Goal: Transaction & Acquisition: Purchase product/service

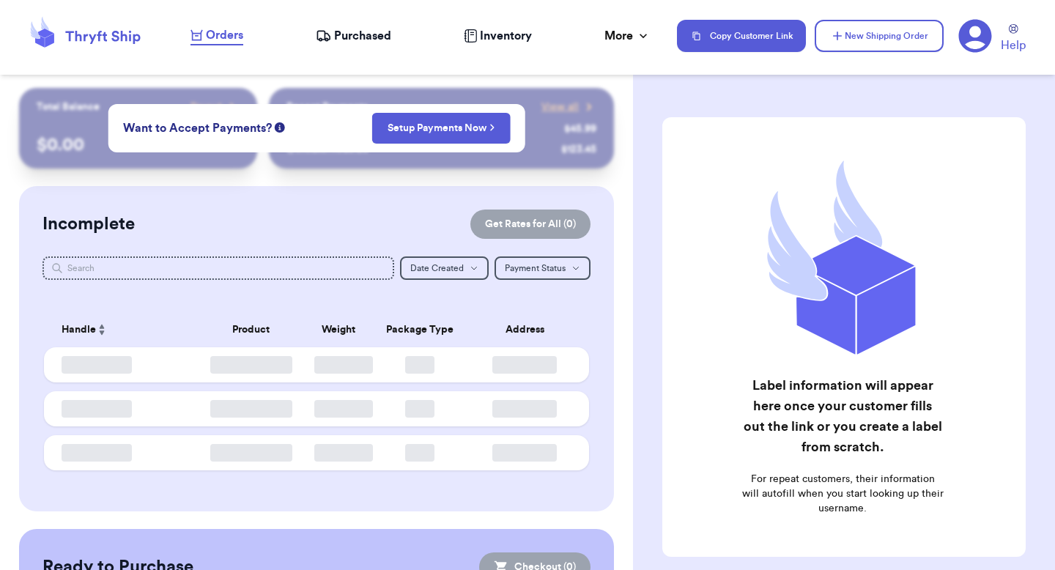
checkbox input "false"
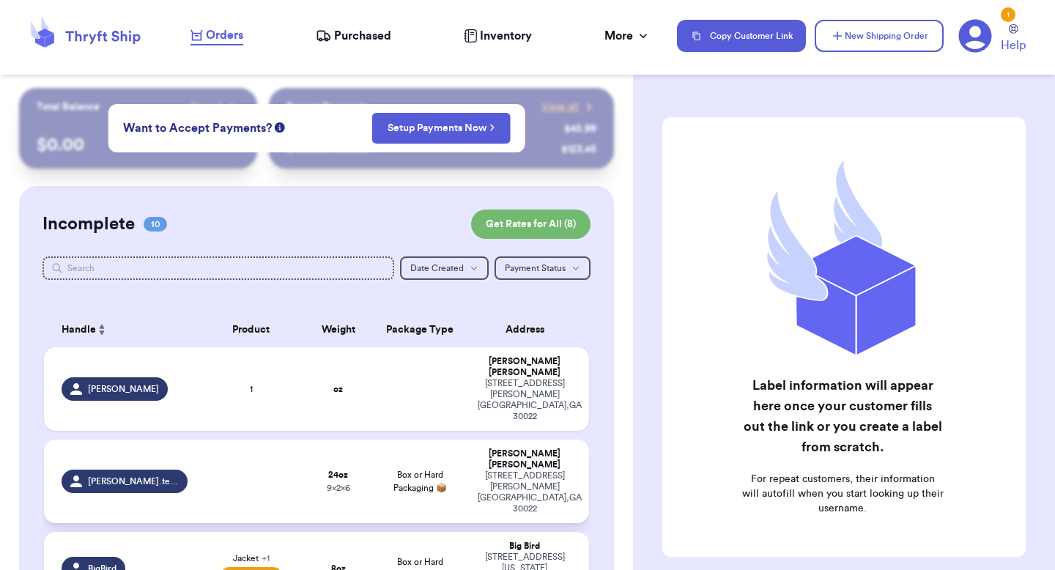
click at [468, 440] on td "Box or Hard Packaging 📦" at bounding box center [420, 482] width 98 height 84
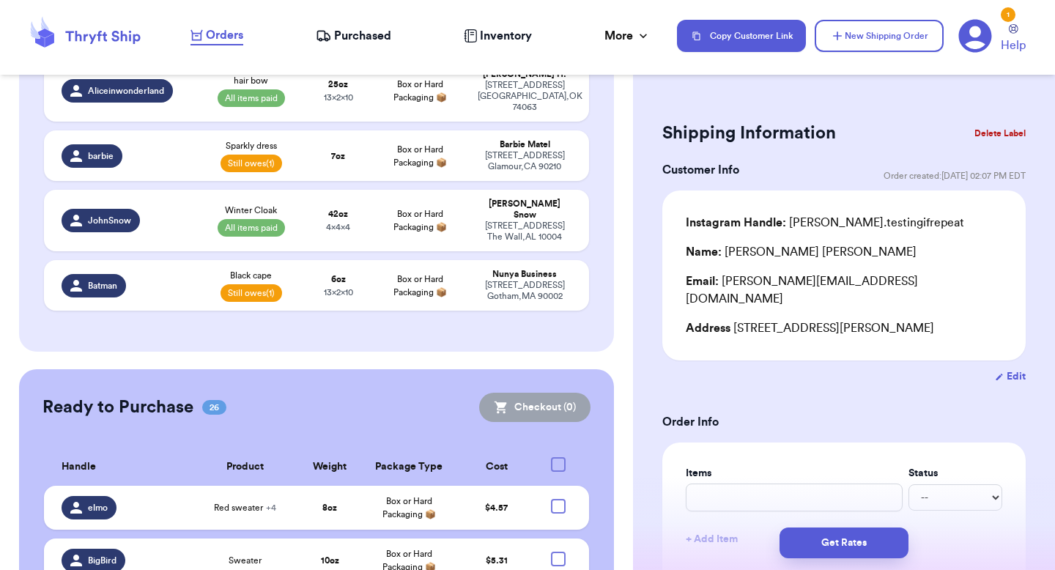
scroll to position [849, 0]
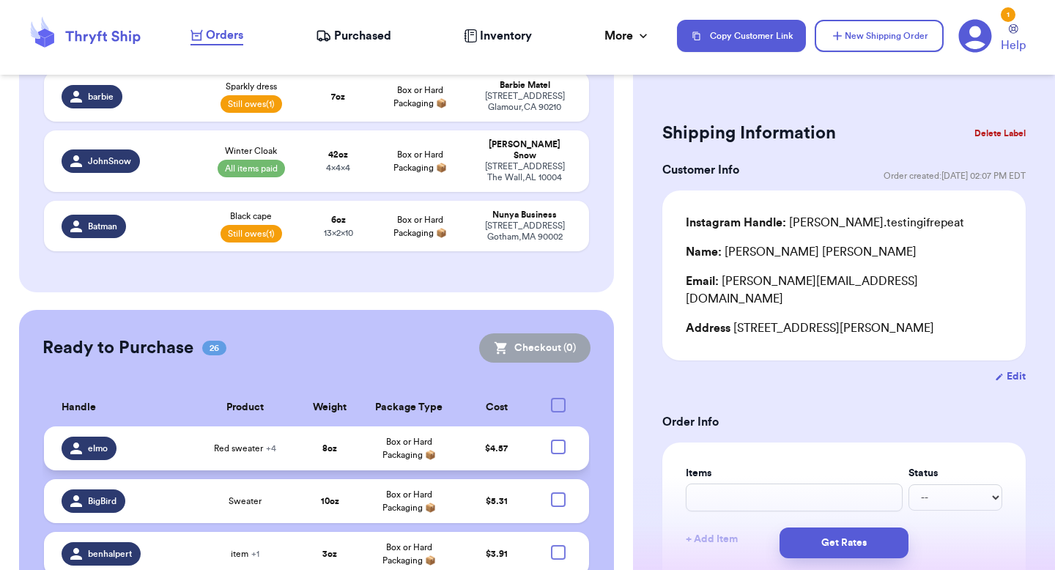
click at [443, 426] on td "Box or Hard Packaging 📦" at bounding box center [408, 448] width 95 height 44
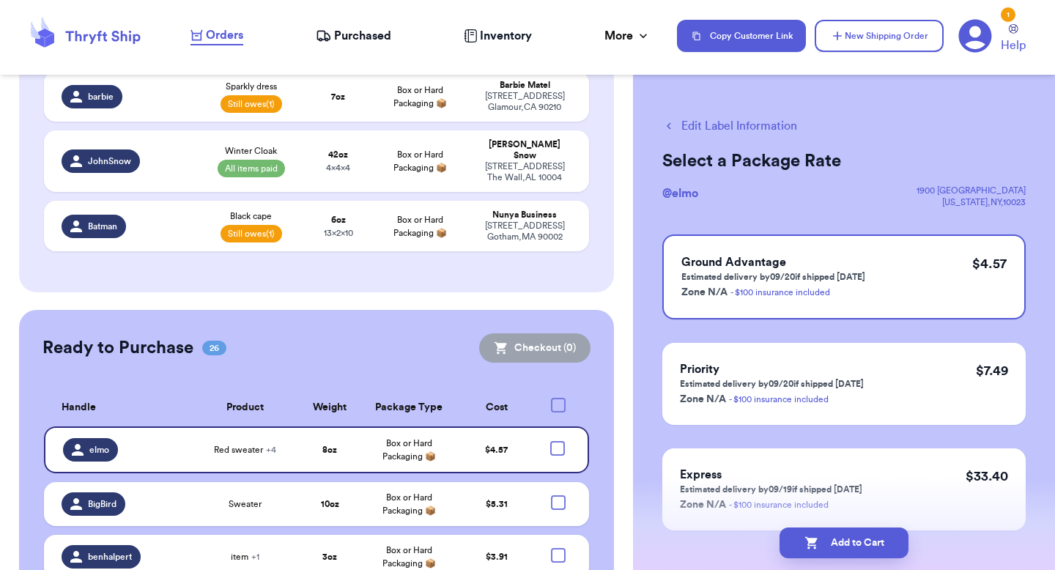
click at [687, 128] on button "Edit Label Information" at bounding box center [729, 126] width 135 height 18
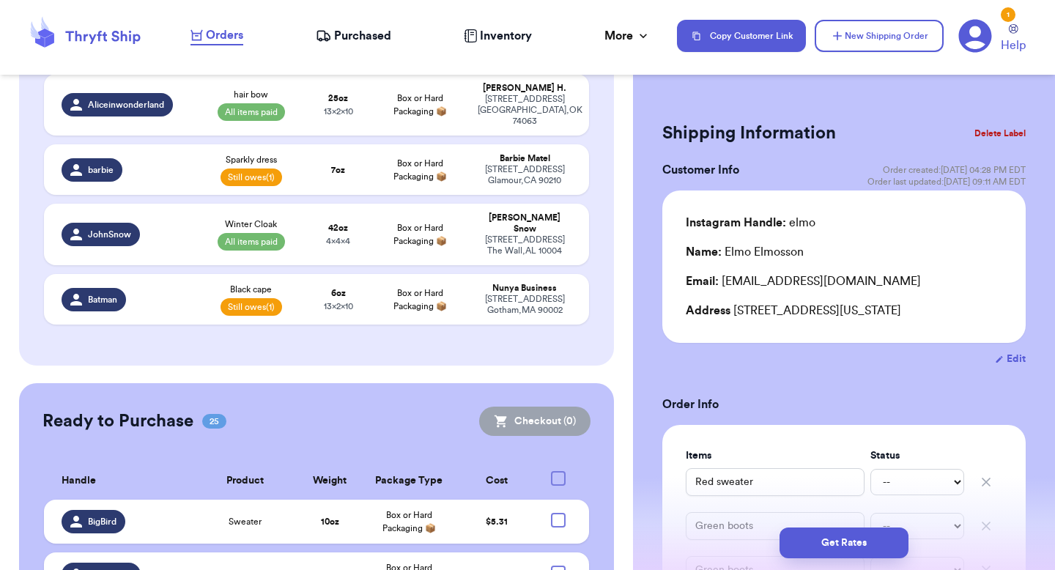
scroll to position [908, 0]
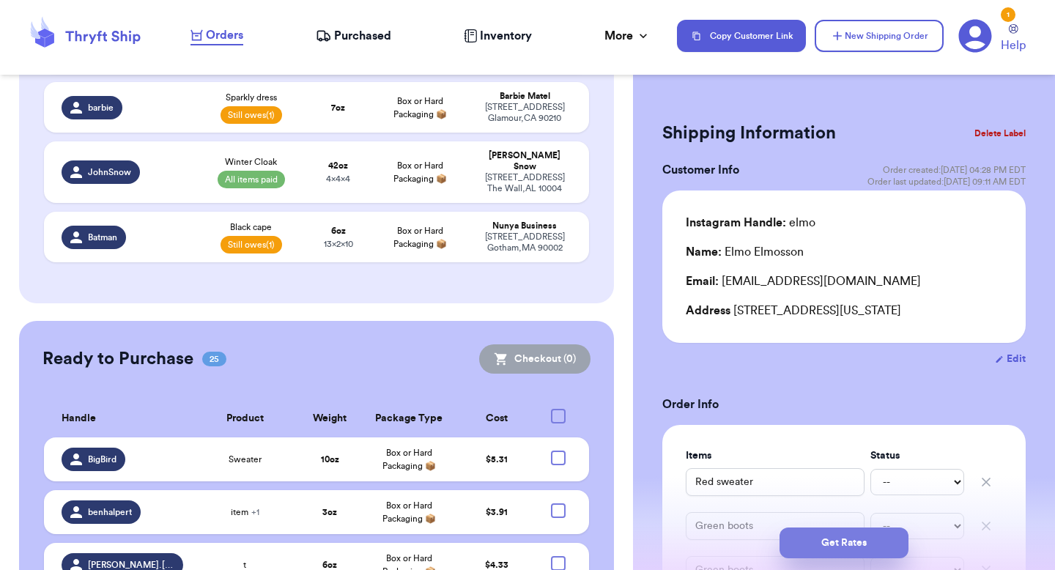
click at [796, 537] on button "Get Rates" at bounding box center [844, 543] width 129 height 31
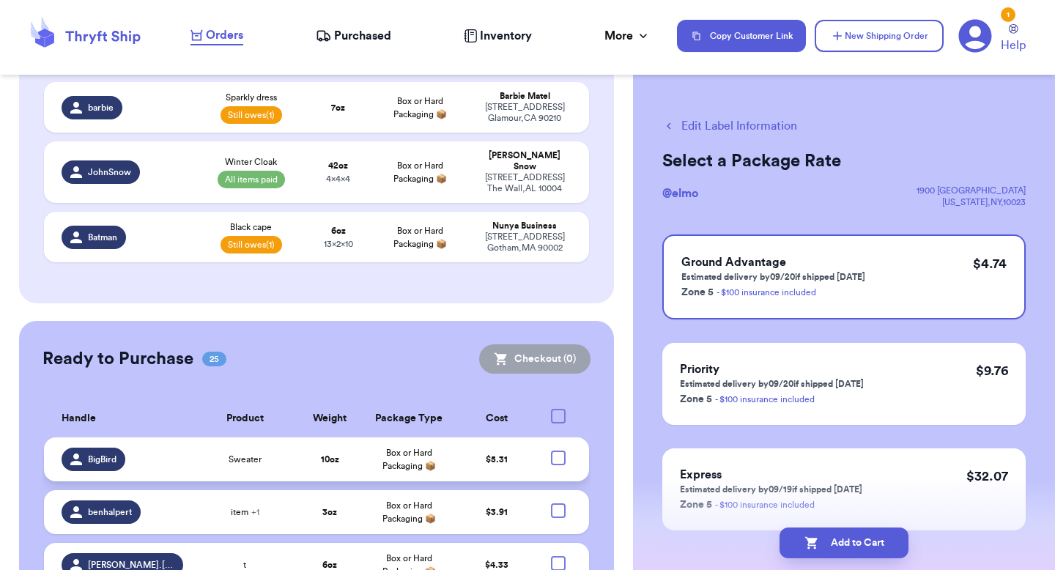
click at [501, 437] on td "$ 5.31" at bounding box center [496, 459] width 79 height 44
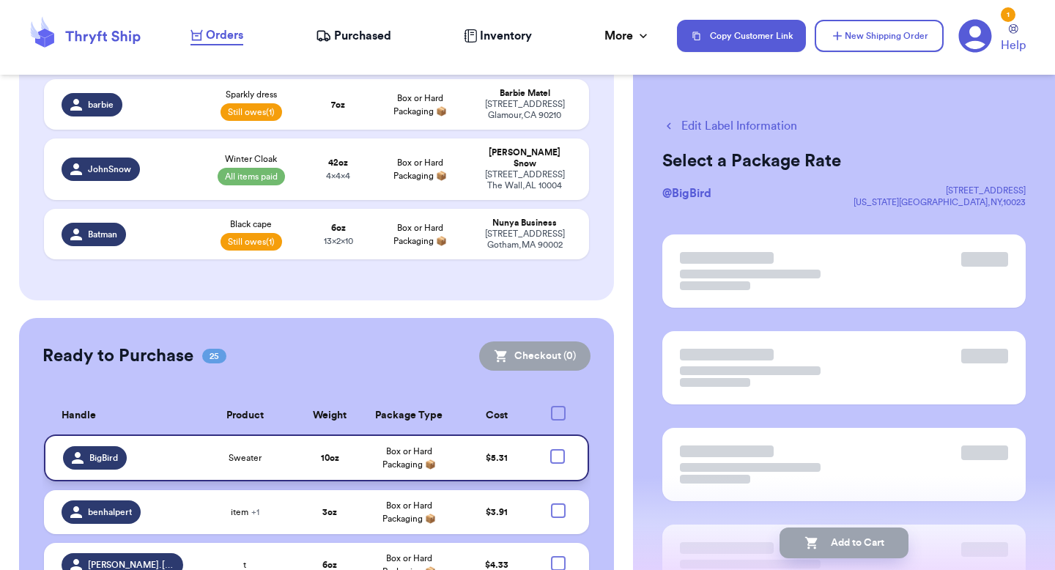
scroll to position [905, 0]
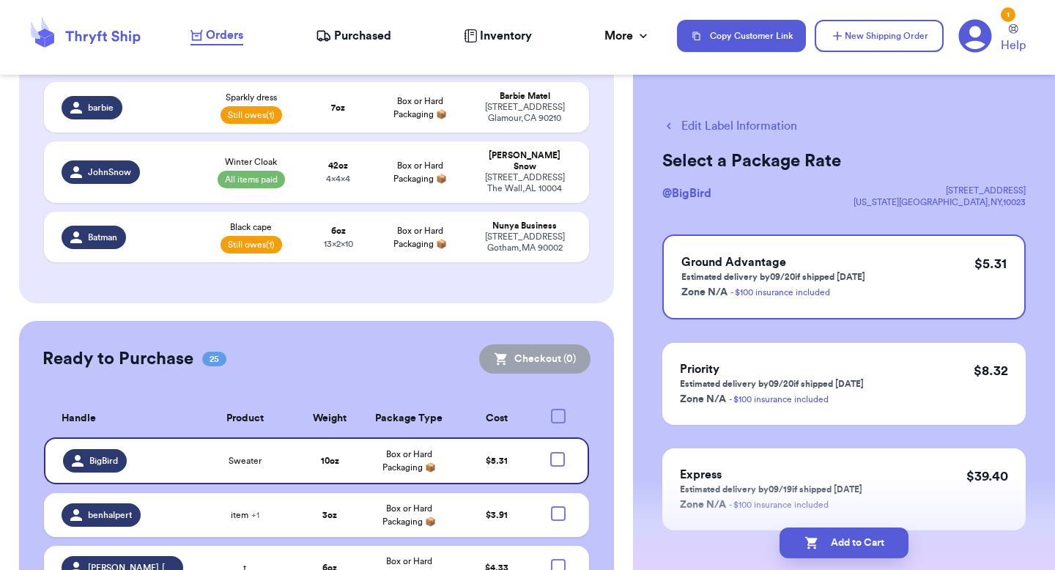
click at [712, 127] on button "Edit Label Information" at bounding box center [729, 126] width 135 height 18
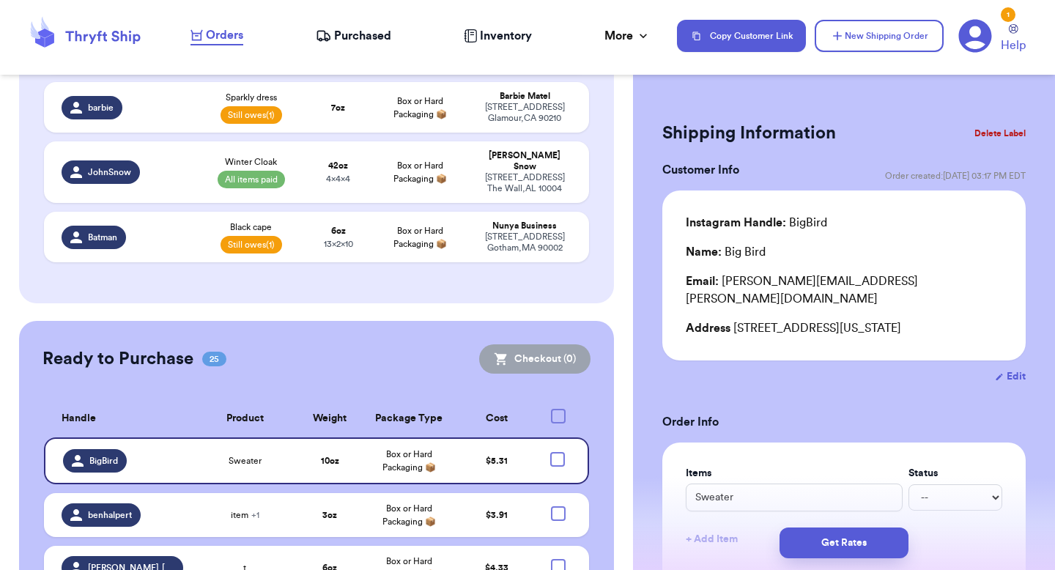
scroll to position [967, 0]
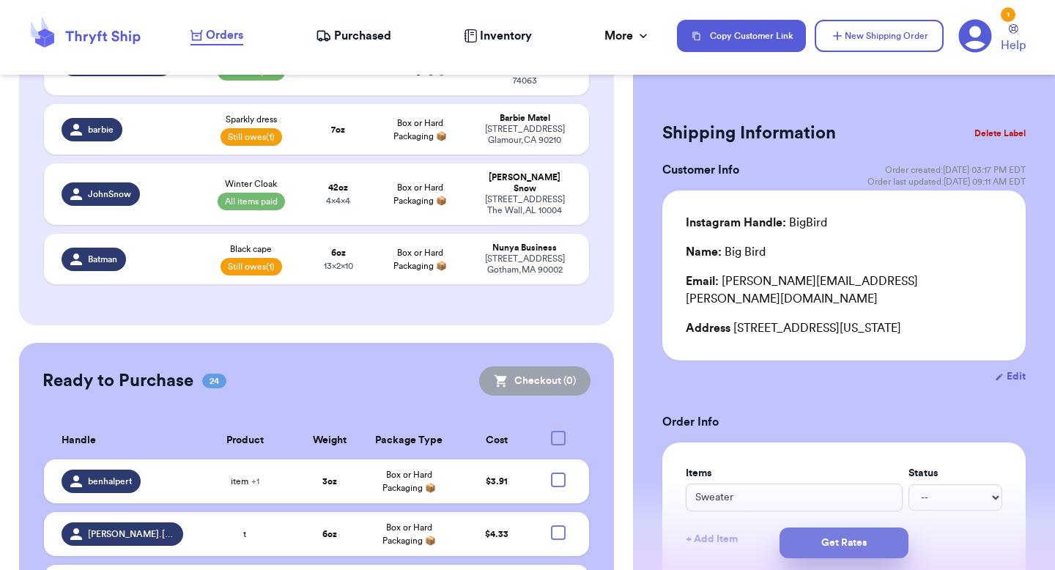
click at [849, 543] on button "Get Rates" at bounding box center [844, 543] width 129 height 31
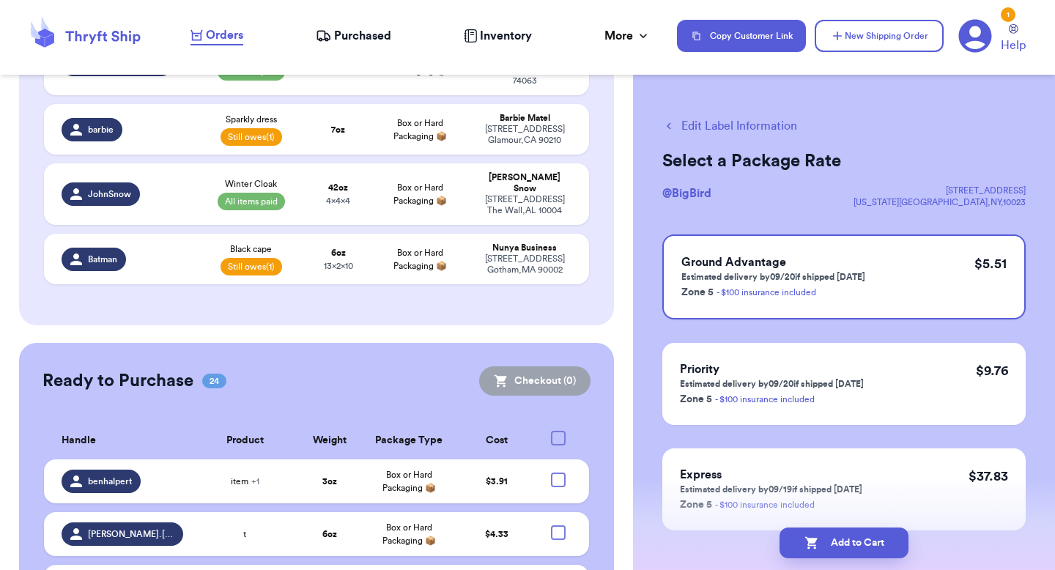
click at [728, 128] on button "Edit Label Information" at bounding box center [729, 126] width 135 height 18
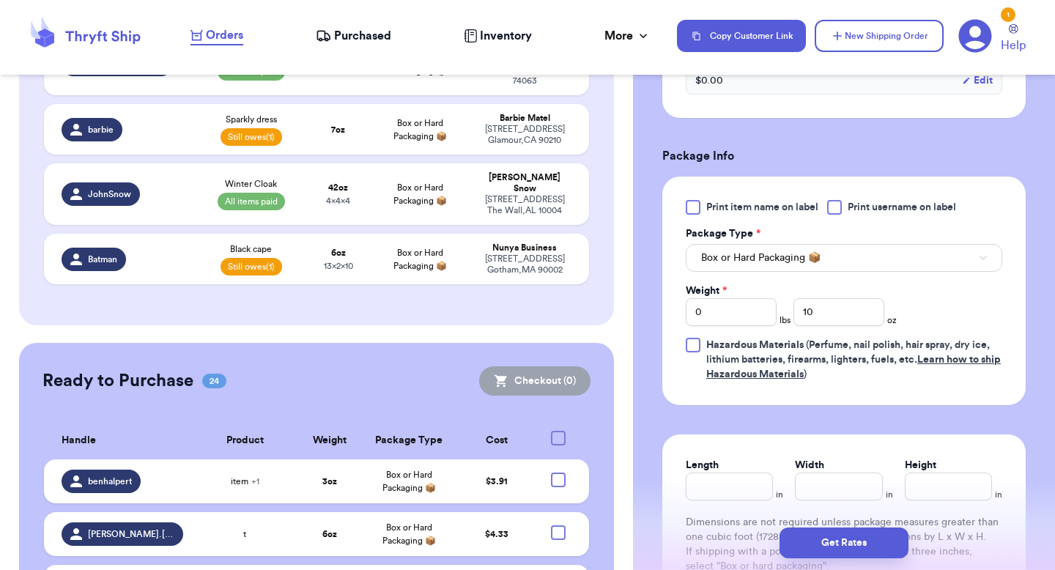
scroll to position [577, 0]
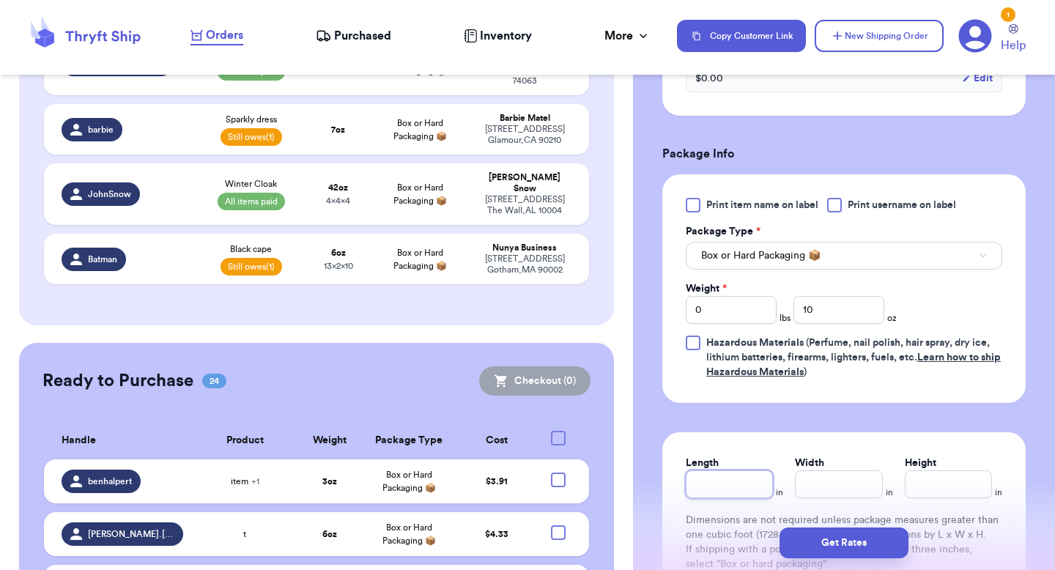
click at [705, 471] on input "Length" at bounding box center [729, 484] width 87 height 28
type input "10"
type input "12"
type input "2"
click at [822, 525] on div "Get Rates" at bounding box center [844, 543] width 422 height 54
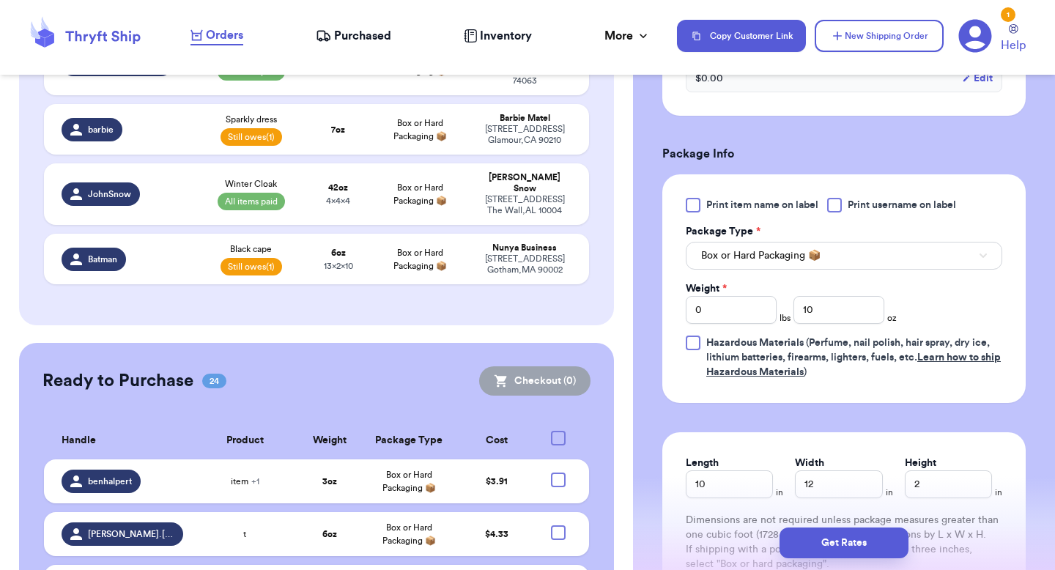
scroll to position [764, 0]
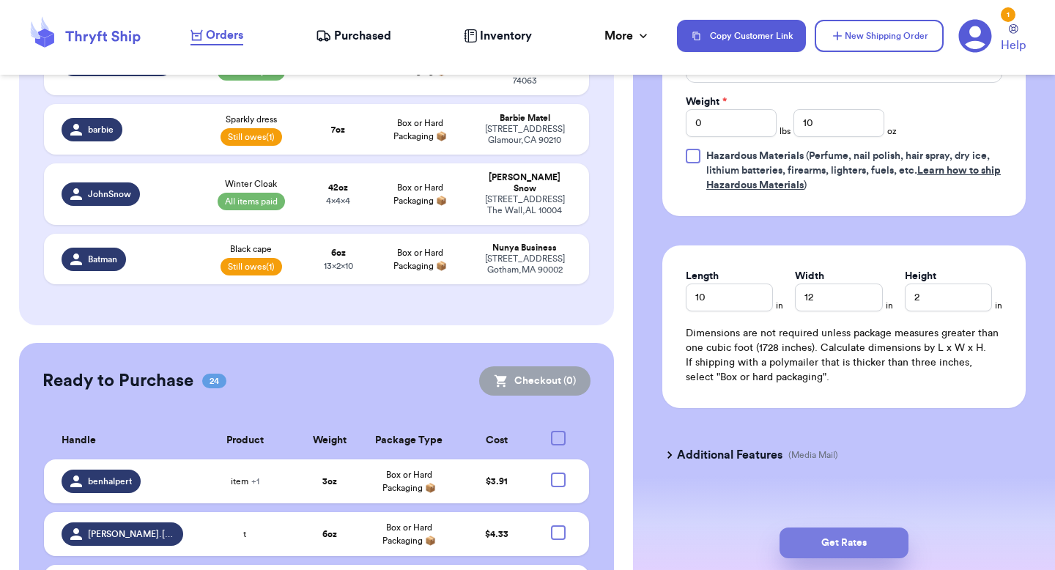
click at [832, 537] on button "Get Rates" at bounding box center [844, 543] width 129 height 31
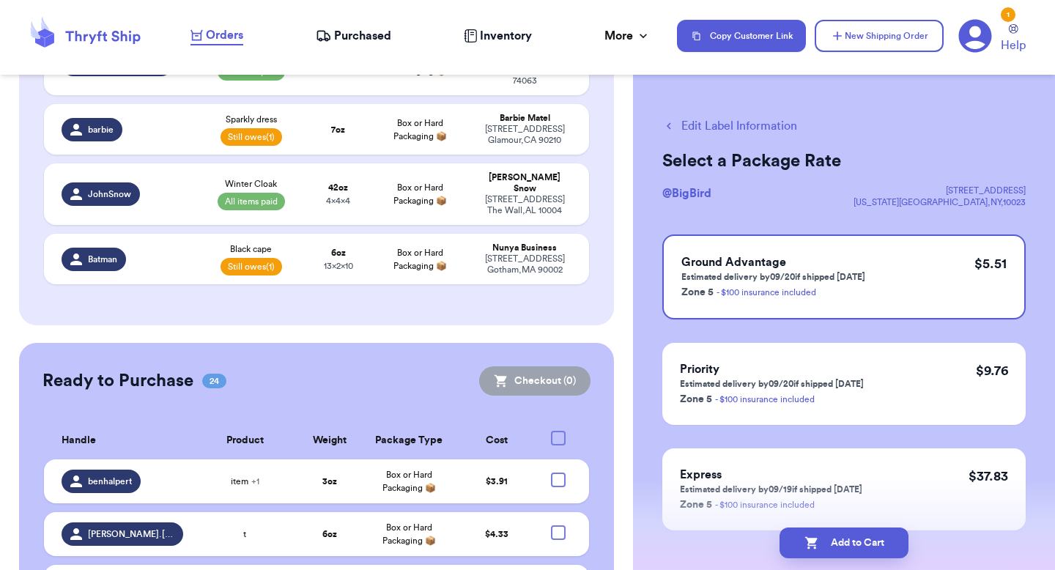
click at [716, 122] on button "Edit Label Information" at bounding box center [729, 126] width 135 height 18
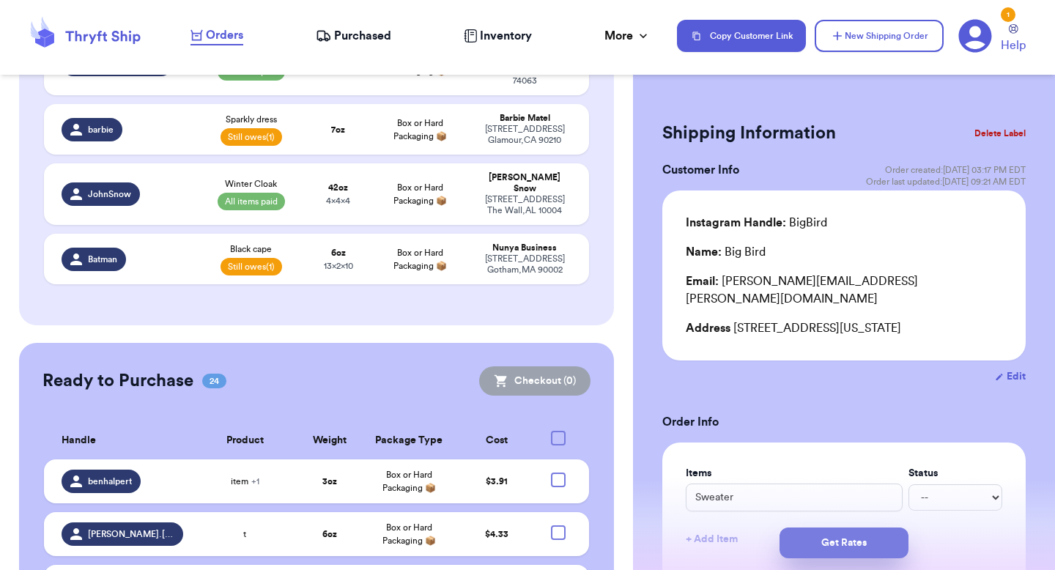
click at [808, 539] on button "Get Rates" at bounding box center [844, 543] width 129 height 31
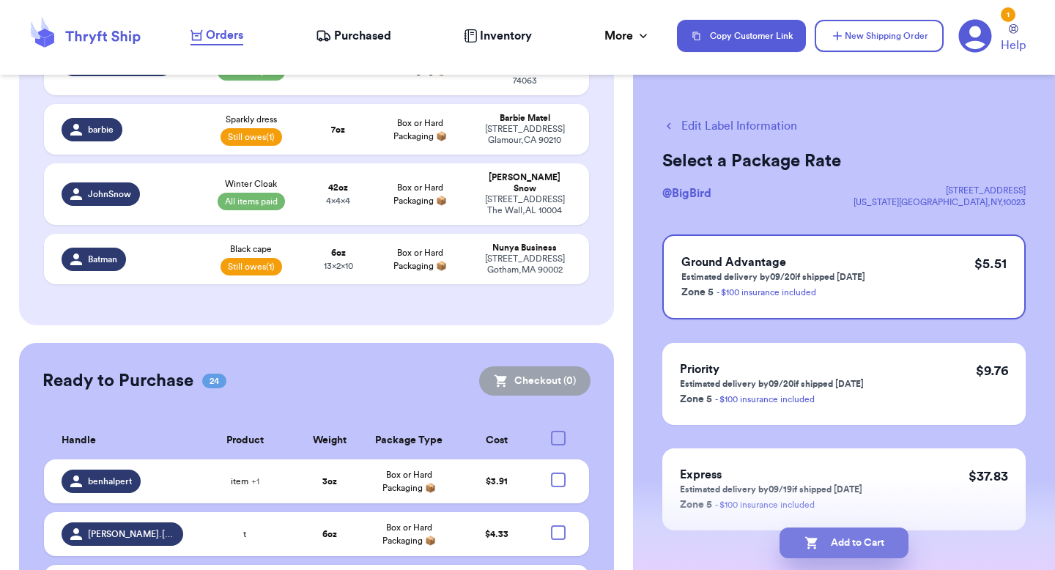
click at [808, 539] on icon "button" at bounding box center [811, 543] width 12 height 12
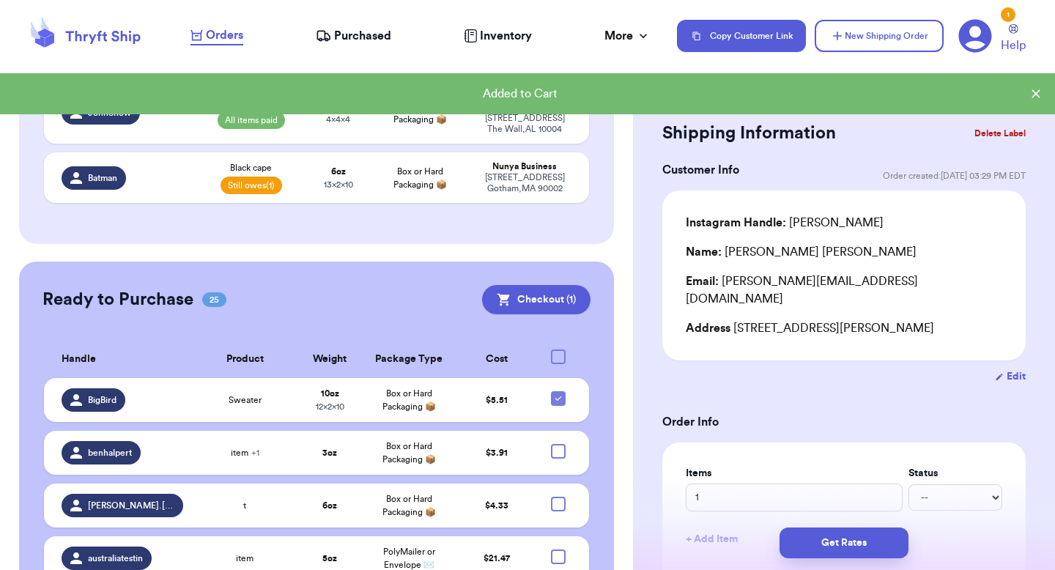
scroll to position [908, 0]
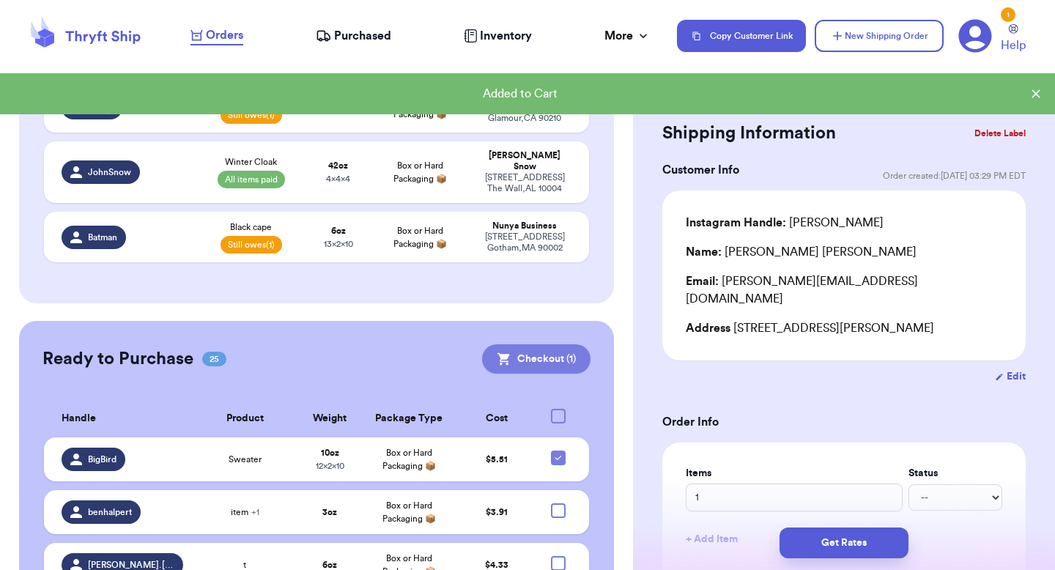
click at [561, 344] on button "Checkout ( 1 )" at bounding box center [536, 358] width 108 height 29
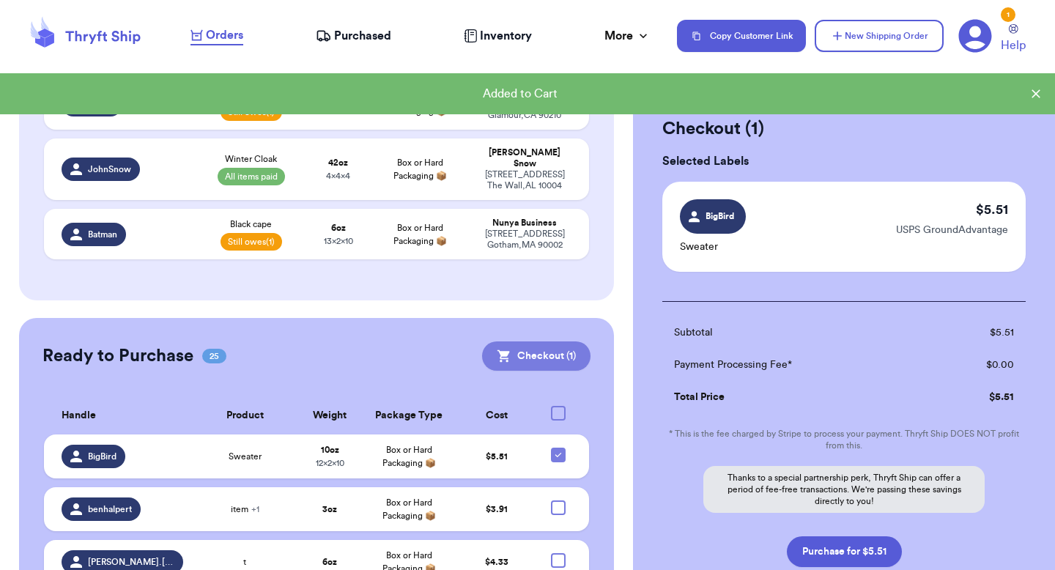
scroll to position [905, 0]
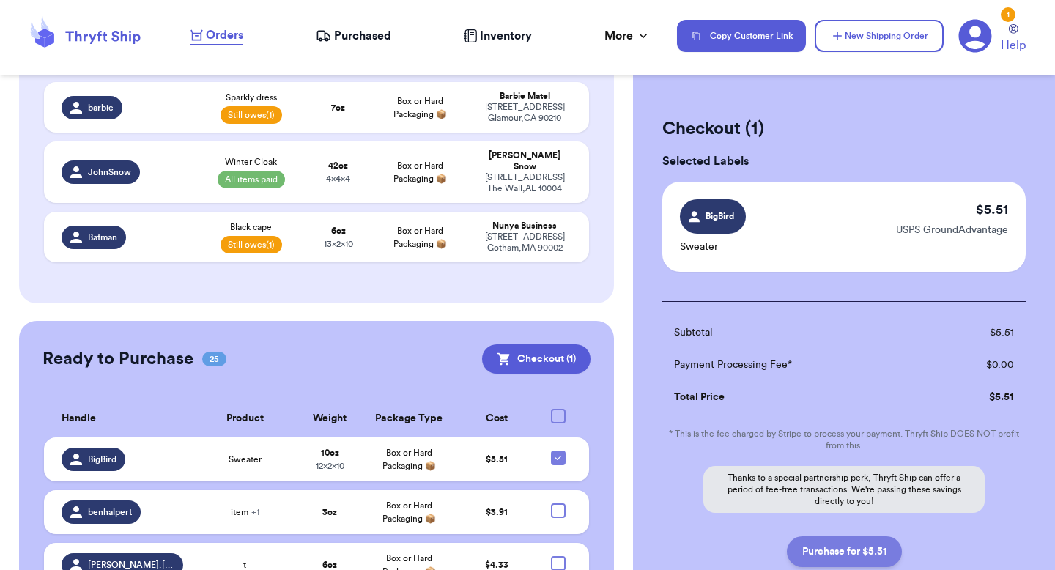
click at [819, 546] on button "Purchase for $5.51" at bounding box center [844, 551] width 115 height 31
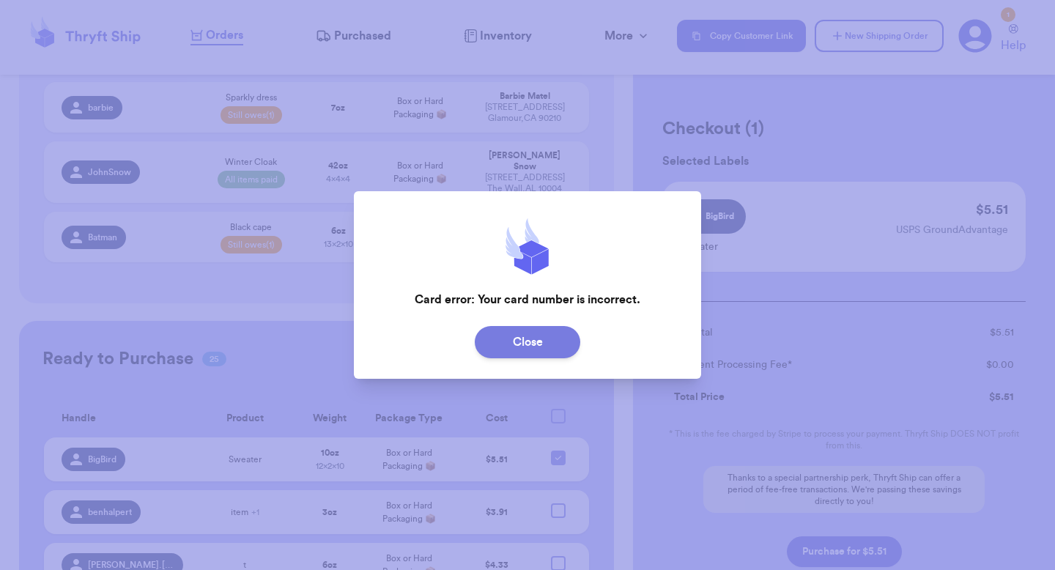
click at [533, 332] on button "Close" at bounding box center [528, 342] width 106 height 32
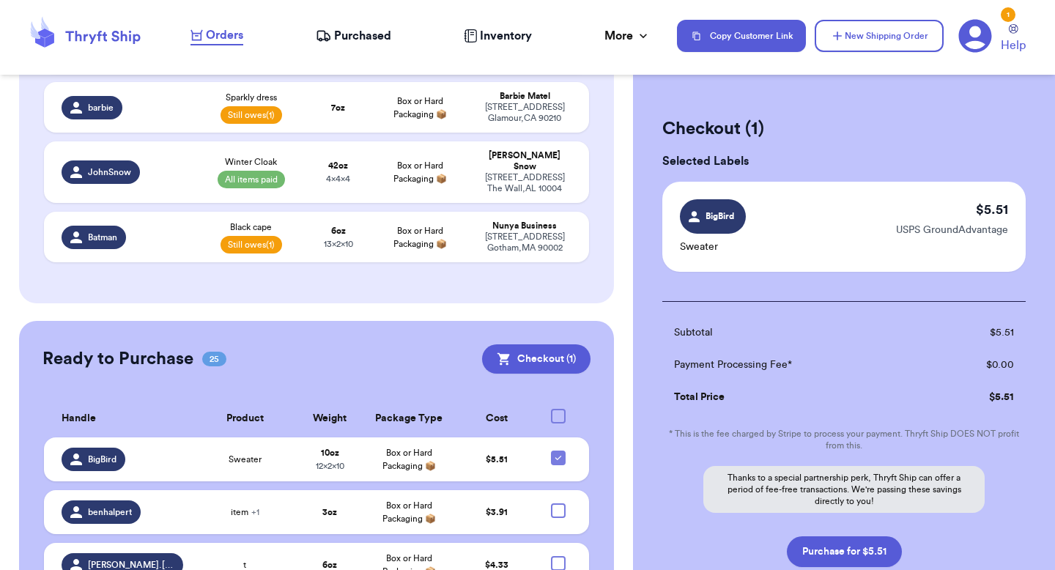
click at [958, 37] on icon at bounding box center [975, 36] width 34 height 34
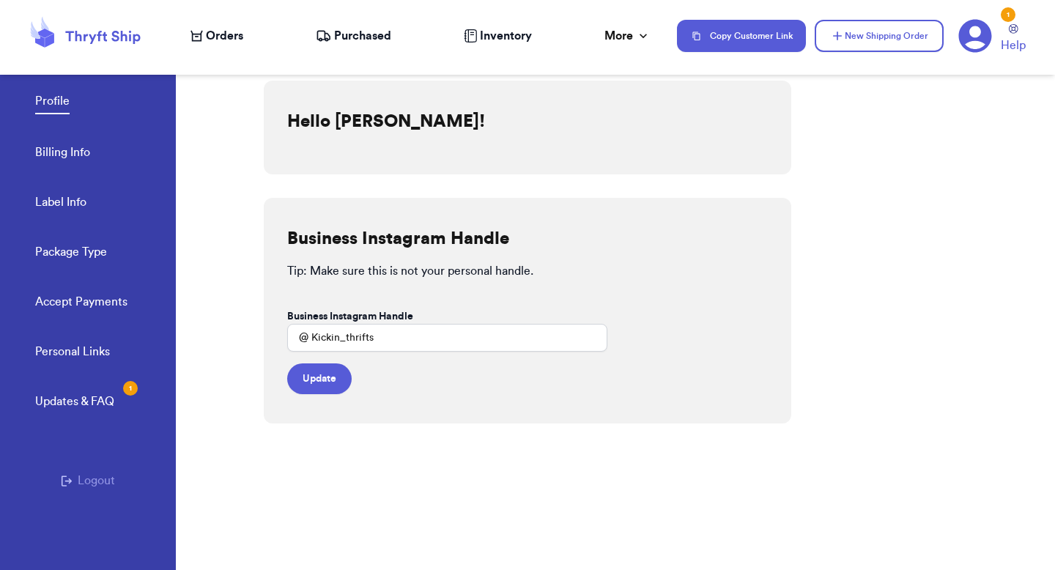
click at [72, 191] on div "Profile Billing Info Label Info Package Type Accept Payments" at bounding box center [105, 197] width 141 height 292
click at [70, 198] on link "Label Info" at bounding box center [60, 203] width 51 height 21
select select "GA"
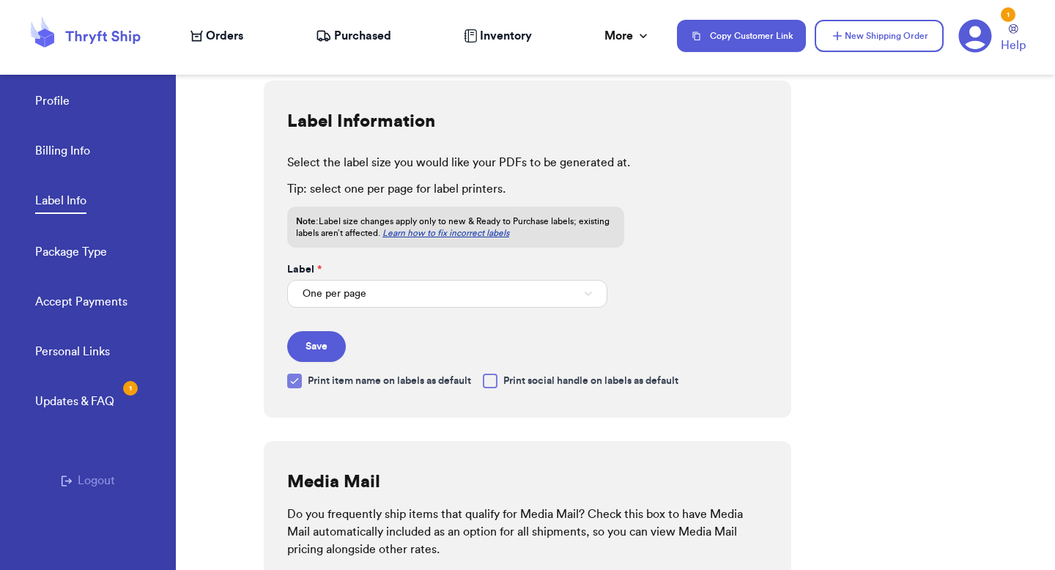
click at [57, 142] on link "Billing Info" at bounding box center [62, 152] width 55 height 21
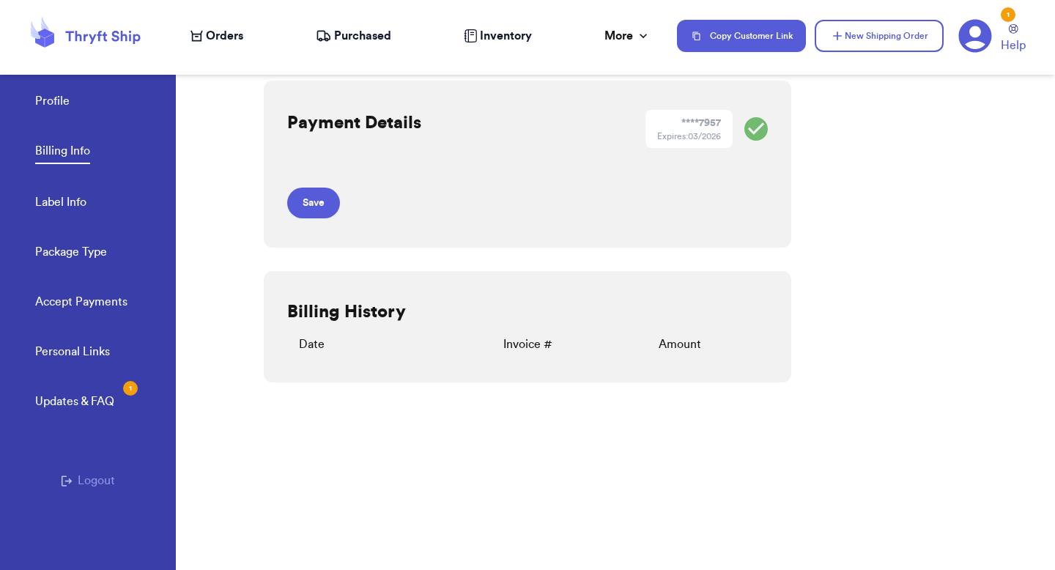
click at [57, 142] on link "Billing Info" at bounding box center [62, 153] width 55 height 22
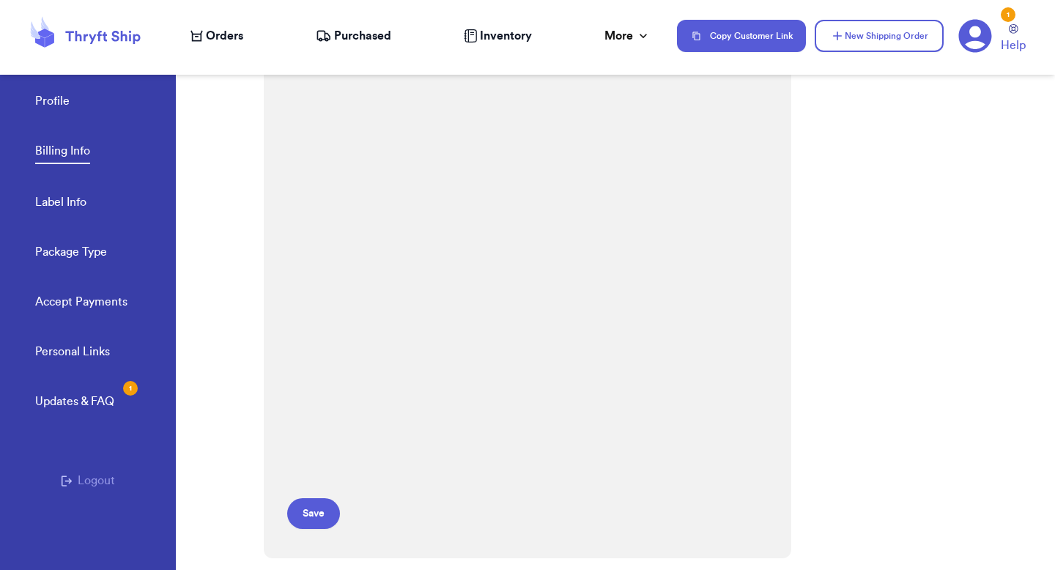
scroll to position [216, 0]
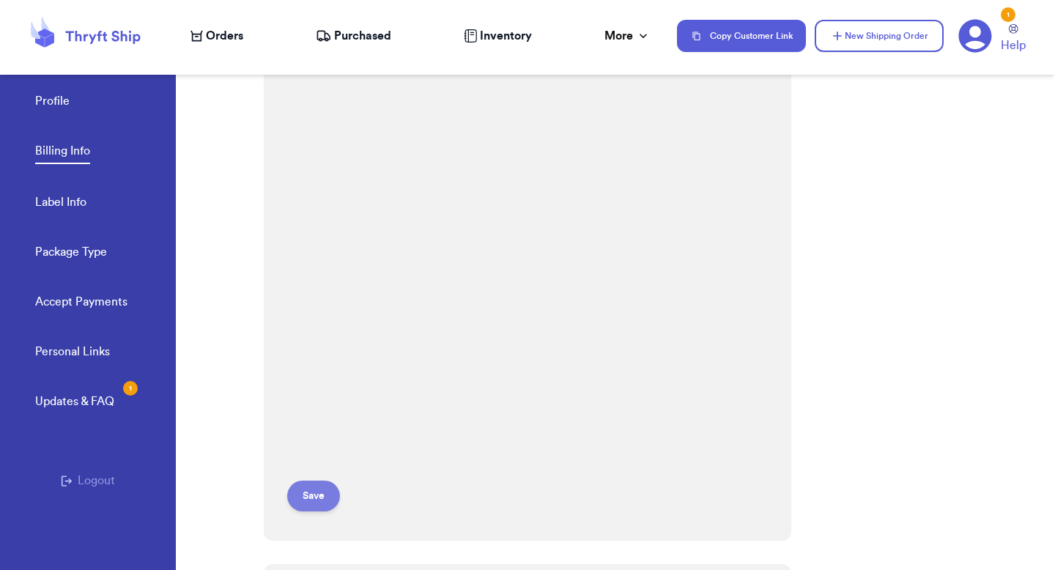
click at [307, 488] on button "Save" at bounding box center [313, 496] width 53 height 31
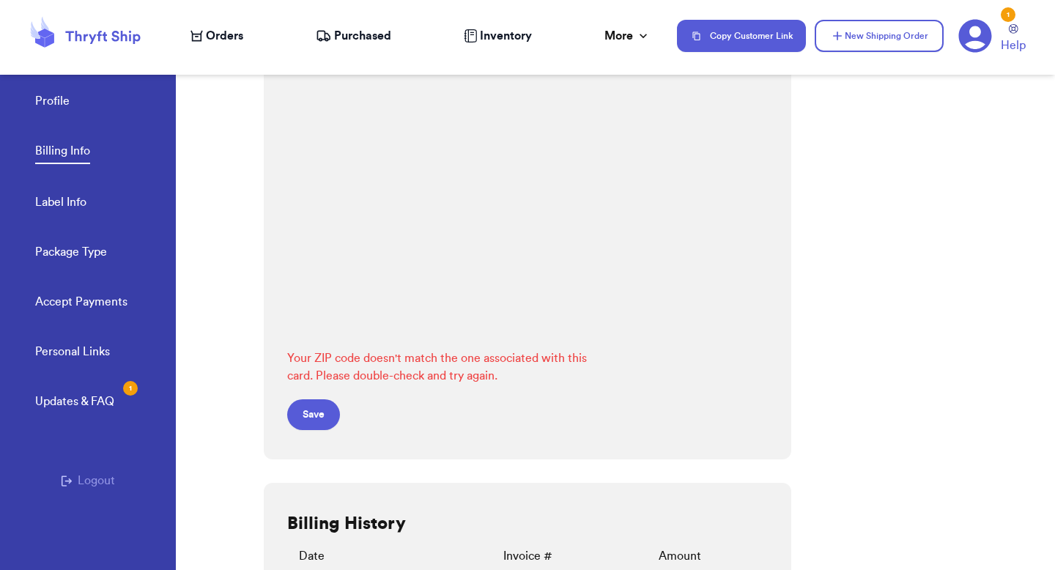
scroll to position [389, 0]
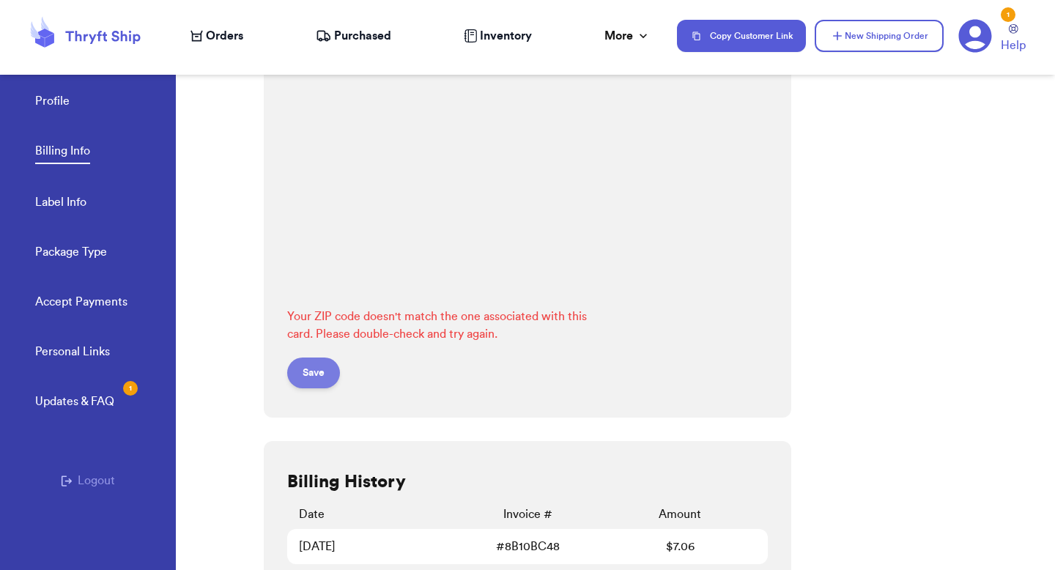
click at [325, 380] on button "Save" at bounding box center [313, 373] width 53 height 31
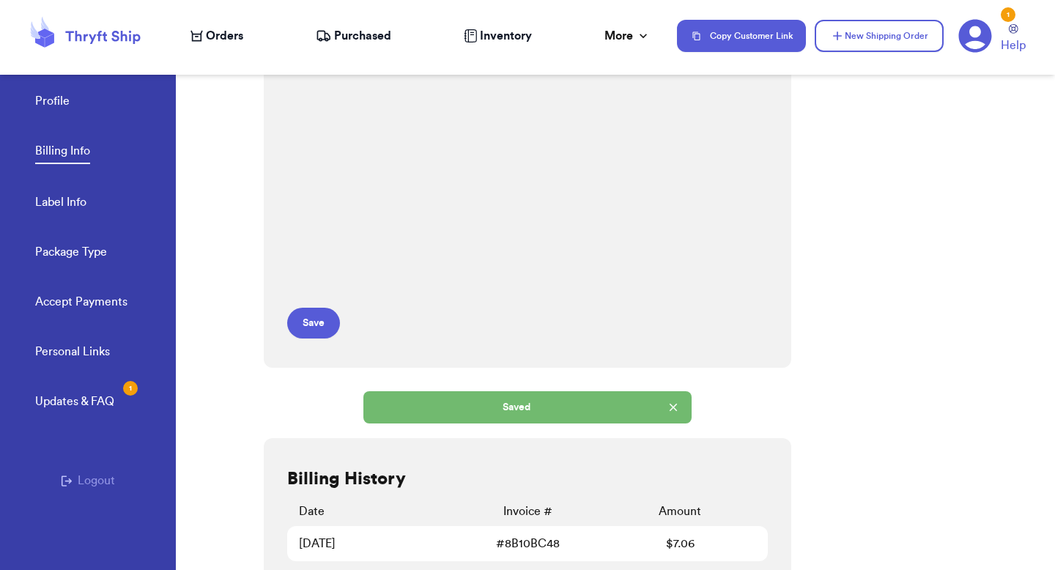
click at [233, 37] on span "Orders" at bounding box center [224, 36] width 37 height 18
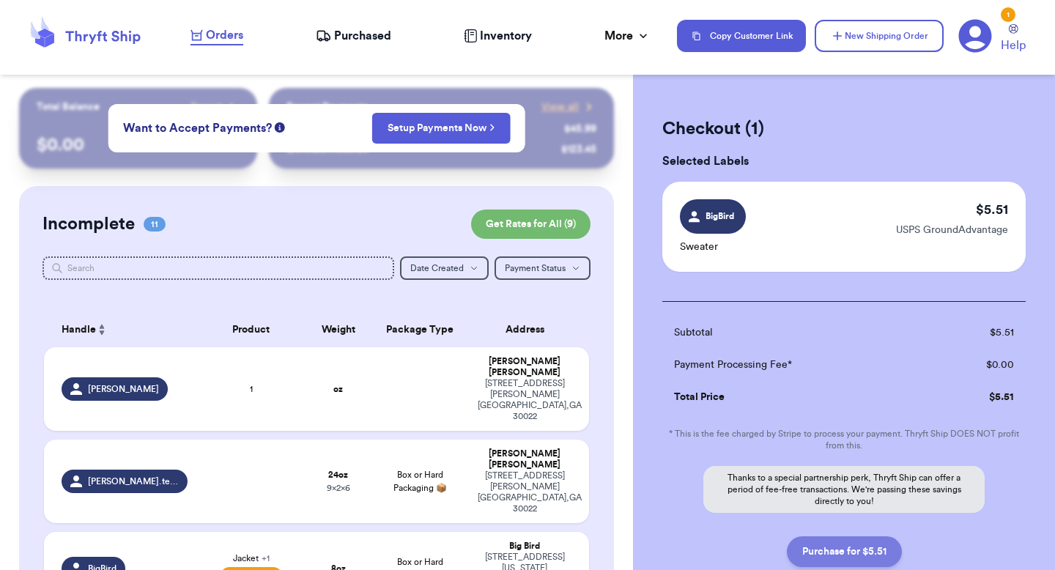
click at [859, 553] on button "Purchase for $5.51" at bounding box center [844, 551] width 115 height 31
checkbox input "false"
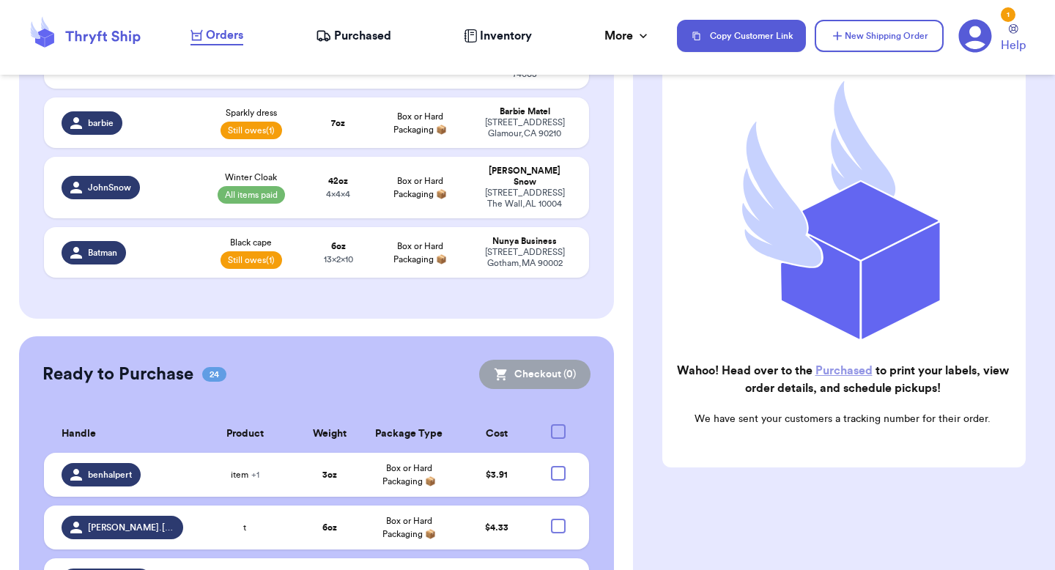
scroll to position [893, 0]
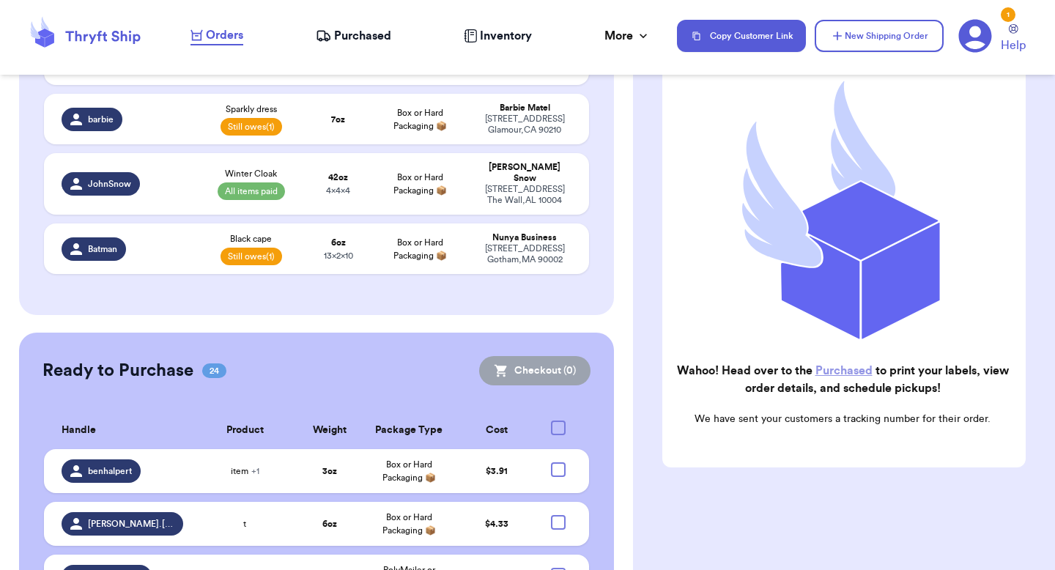
click at [823, 370] on link "Purchased" at bounding box center [844, 371] width 57 height 12
